Goal: Contribute content

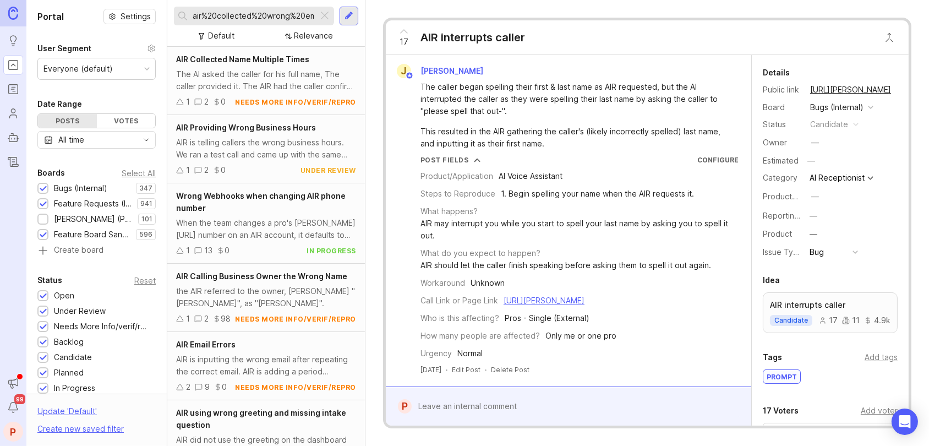
click at [320, 13] on div at bounding box center [324, 16] width 13 height 14
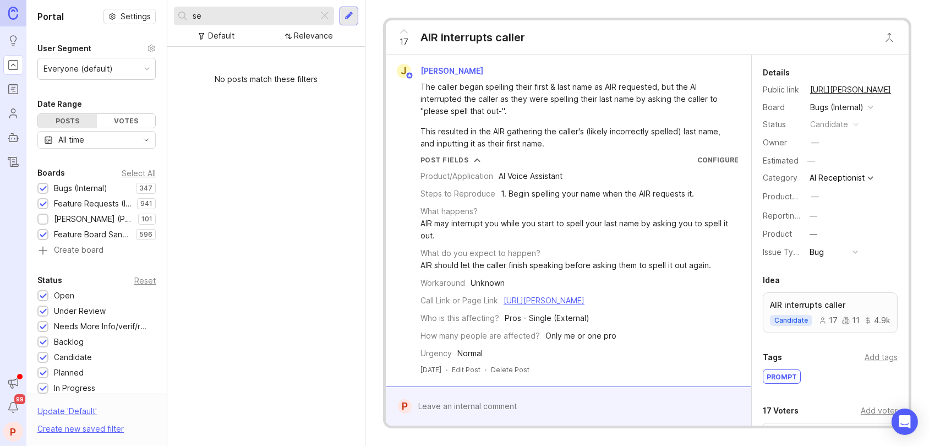
type input "s"
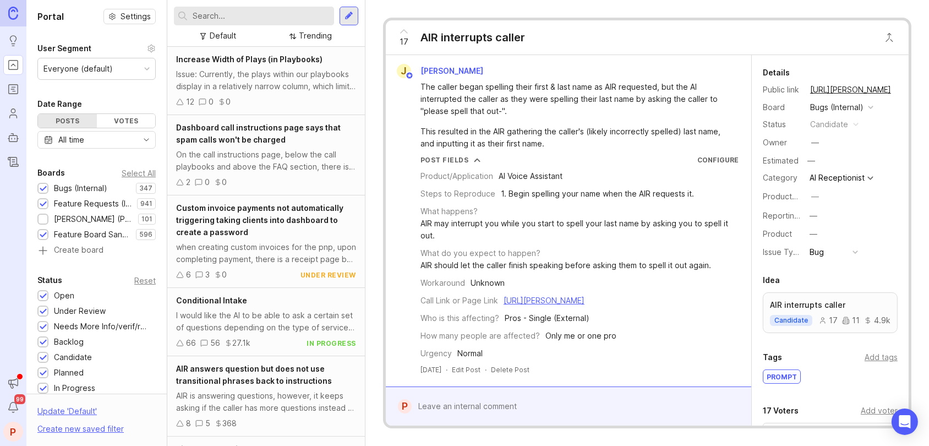
click at [305, 13] on input "text" at bounding box center [261, 16] width 137 height 12
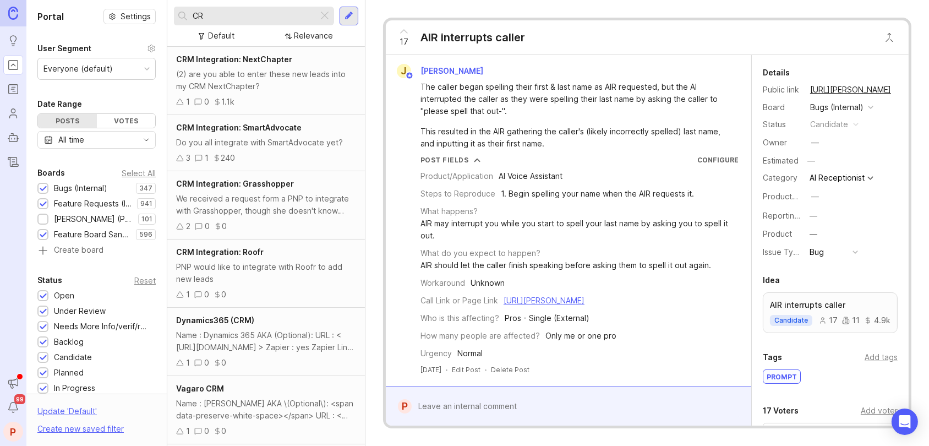
type input "C"
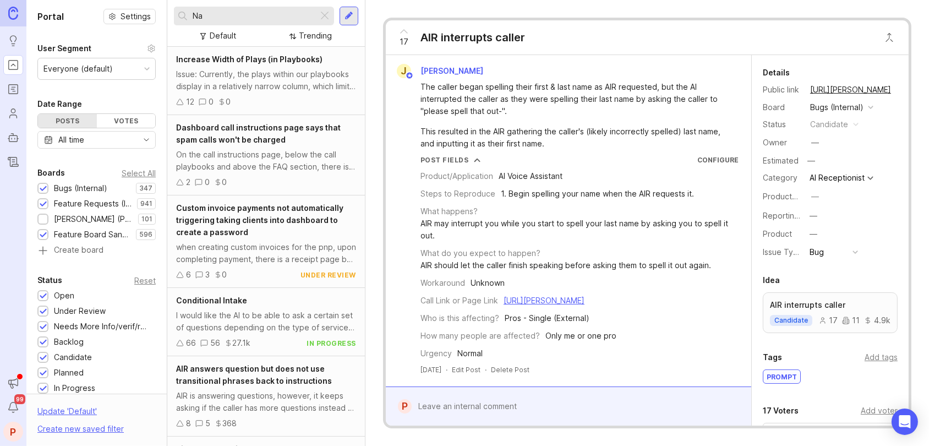
type input "N"
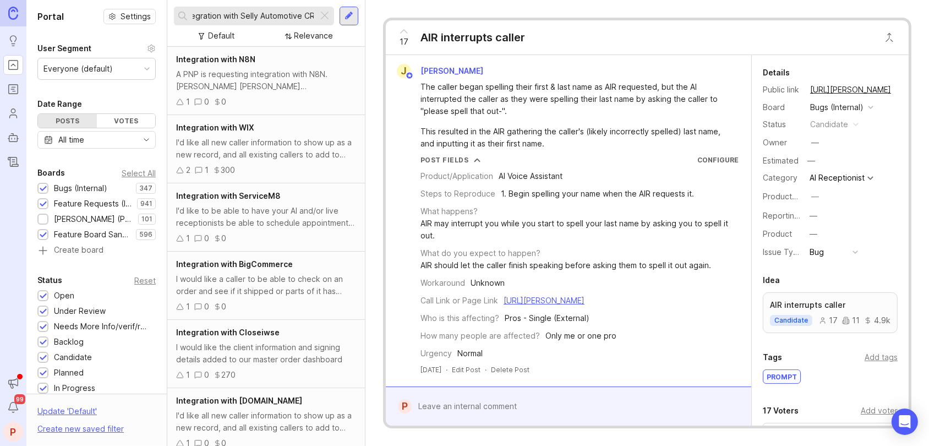
scroll to position [0, 18]
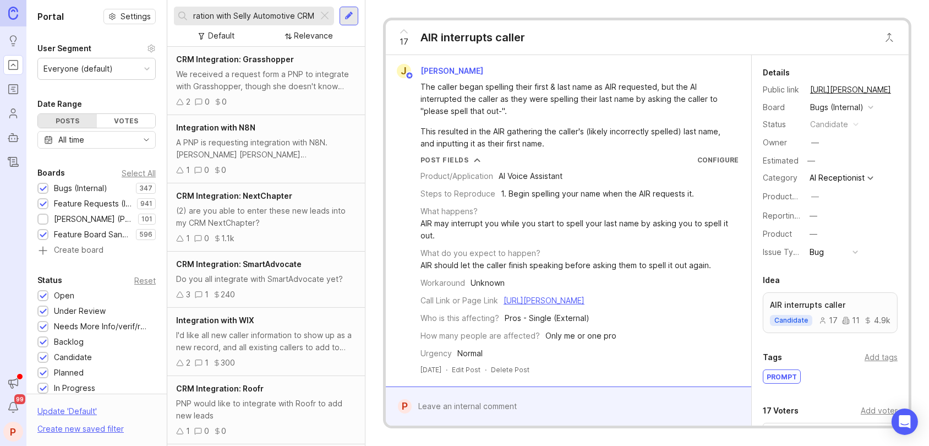
click at [224, 21] on input "Integration with Selly Automotive CRM" at bounding box center [253, 16] width 121 height 12
type input "Integration with Selly Automotive CRM"
drag, startPoint x: 190, startPoint y: 15, endPoint x: 342, endPoint y: 20, distance: 151.9
click at [342, 20] on div "Integration with Selly Automotive CRM" at bounding box center [266, 16] width 184 height 19
click at [239, 18] on input "Integration with Selly Automotive CRM" at bounding box center [253, 16] width 121 height 12
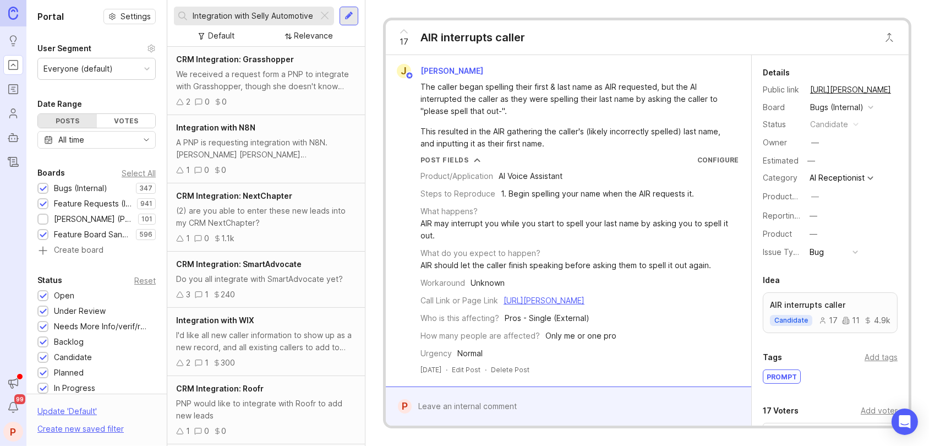
click at [239, 18] on input "Integration with Selly Automotive CRM" at bounding box center [253, 16] width 121 height 12
click at [351, 11] on div at bounding box center [349, 16] width 9 height 10
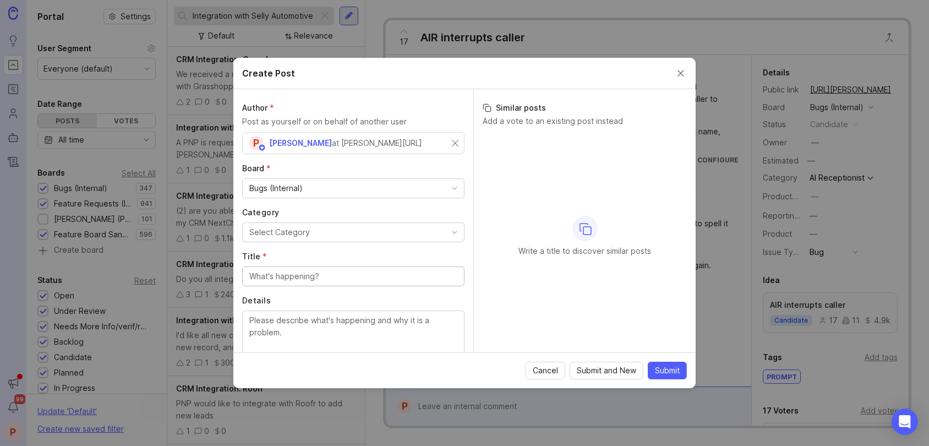
click at [321, 179] on div "Bugs (Internal)" at bounding box center [353, 188] width 221 height 19
click at [310, 230] on button "Select Category" at bounding box center [353, 232] width 222 height 20
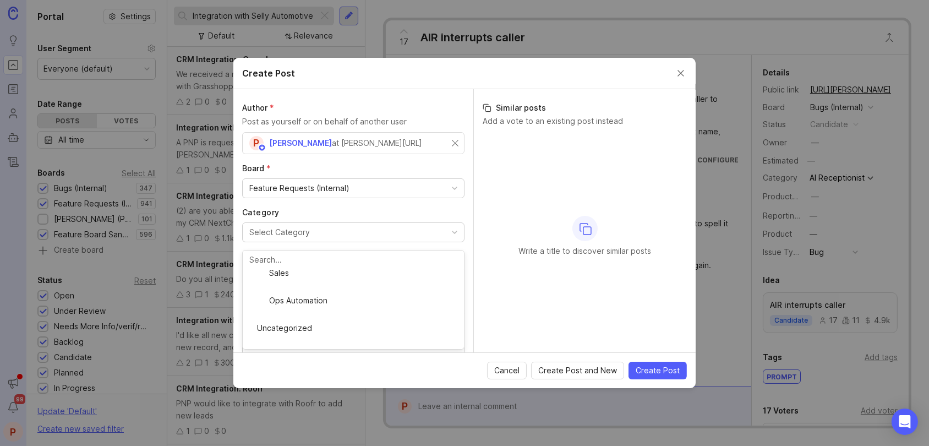
scroll to position [310, 0]
click at [307, 265] on div "Title *" at bounding box center [353, 268] width 222 height 35
click at [311, 277] on input "Title *" at bounding box center [353, 276] width 208 height 12
paste input "Integration with Selly Automotive CRM"
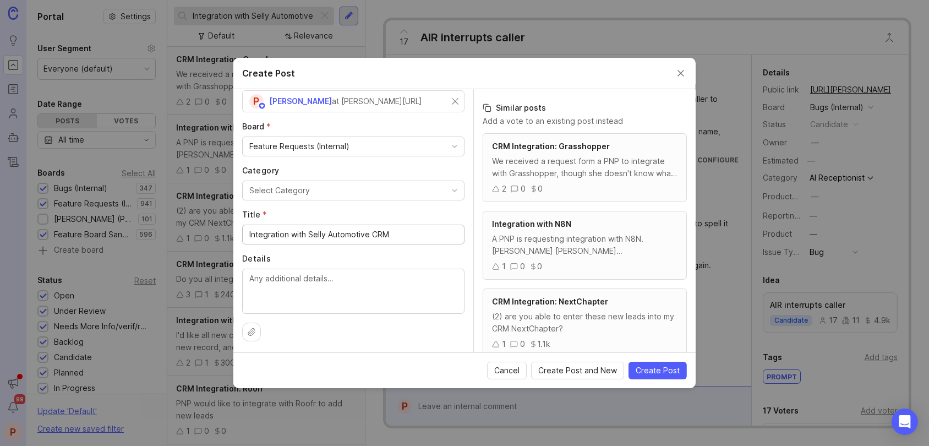
scroll to position [43, 0]
type input "Integration with Selly Automotive CRM"
click at [348, 285] on textarea "Details" at bounding box center [353, 289] width 208 height 36
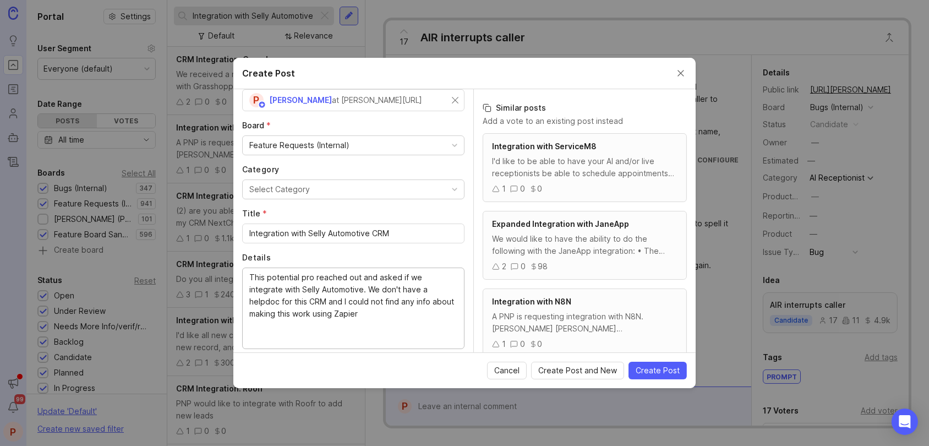
scroll to position [79, 0]
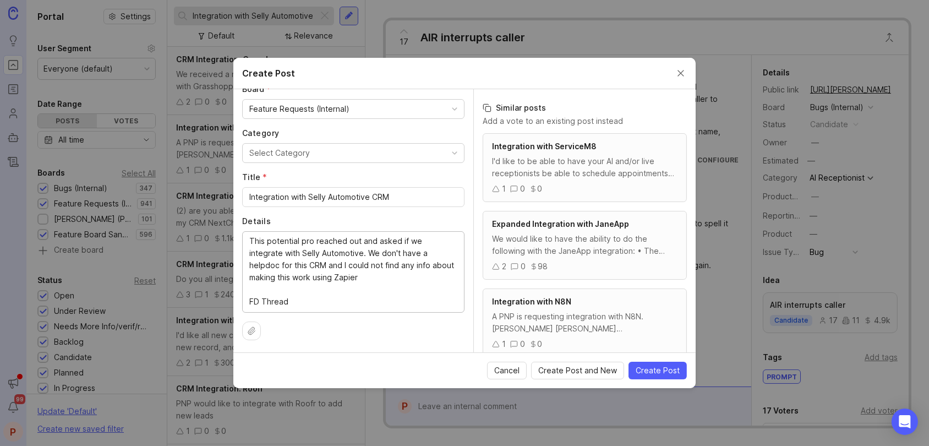
paste textarea "[URL][PERSON_NAME][DOMAIN_NAME]"
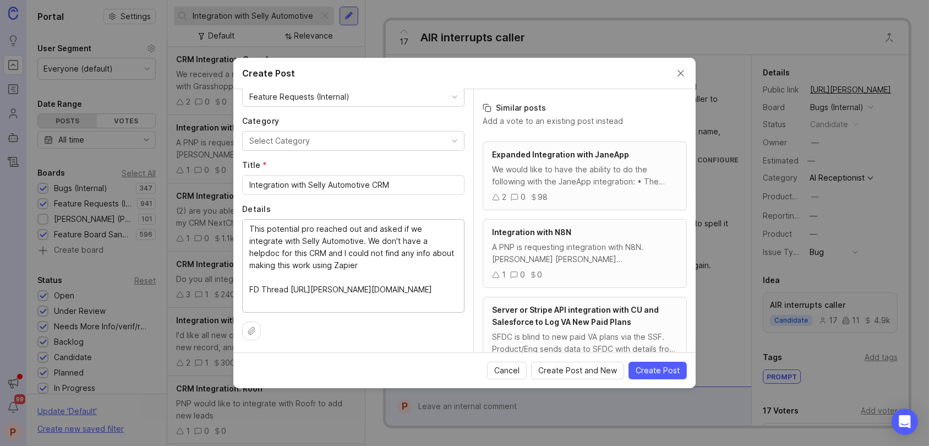
scroll to position [146, 0]
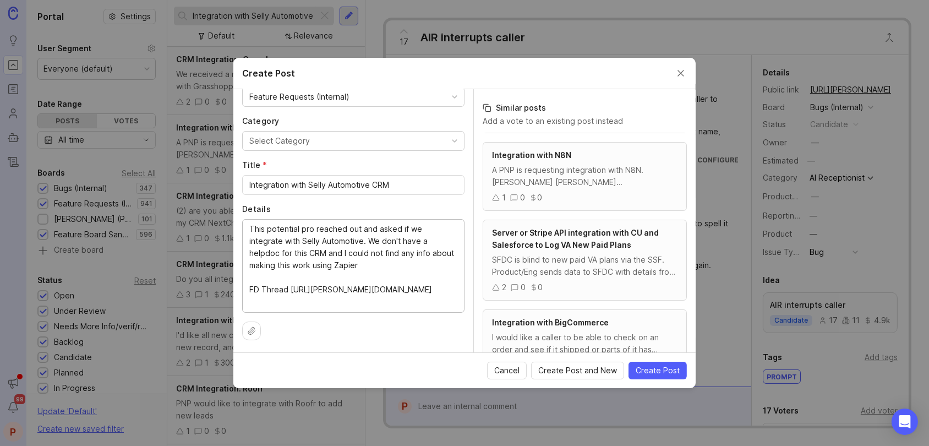
type textarea "This potential pro reached out and asked if we integrate with Selly Automotive.…"
click at [666, 368] on span "Create Post" at bounding box center [657, 370] width 44 height 11
